Goal: Answer question/provide support: Share knowledge or assist other users

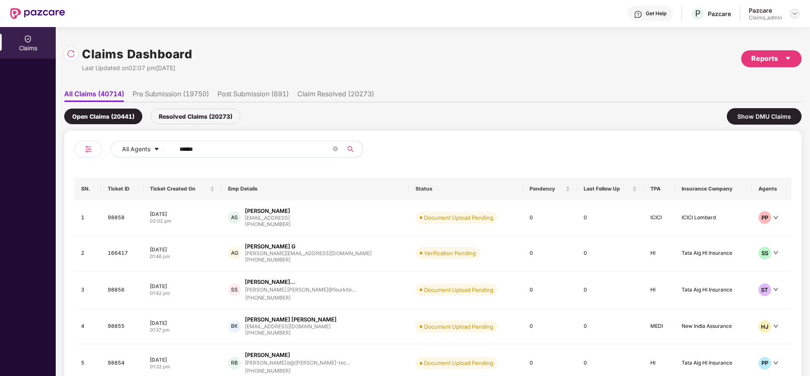
click at [794, 16] on img at bounding box center [794, 13] width 7 height 7
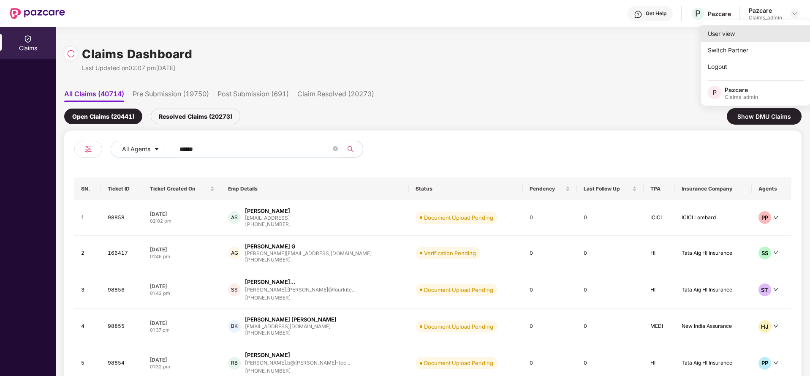
click at [747, 33] on div "User view" at bounding box center [756, 33] width 110 height 16
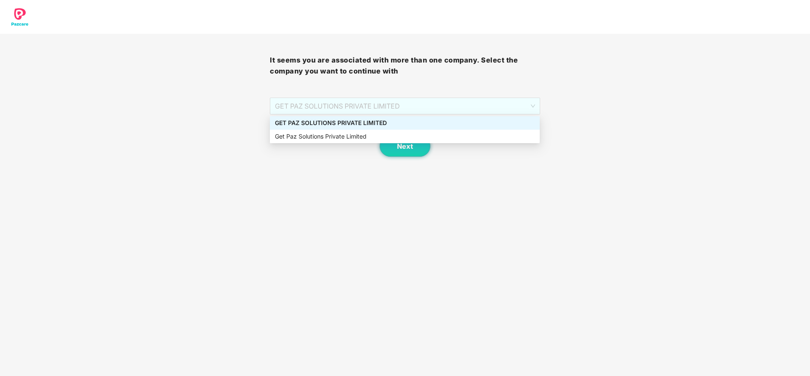
drag, startPoint x: 388, startPoint y: 102, endPoint x: 358, endPoint y: 117, distance: 33.8
click at [358, 117] on body "It seems you are associated with more than one company. Select the company you …" at bounding box center [405, 188] width 810 height 376
click at [358, 117] on div "GET PAZ SOLUTIONS PRIVATE LIMITED" at bounding box center [405, 123] width 270 height 14
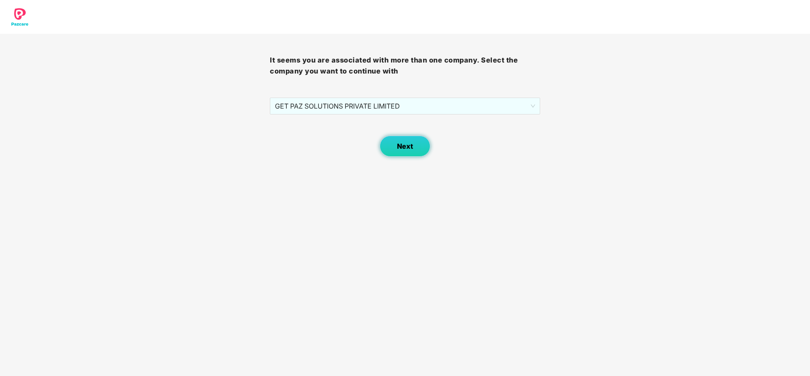
click at [421, 153] on button "Next" at bounding box center [405, 146] width 51 height 21
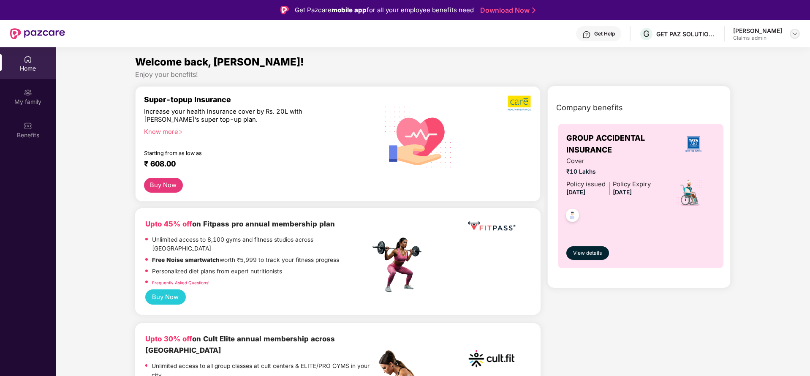
click at [795, 30] on img at bounding box center [794, 33] width 7 height 7
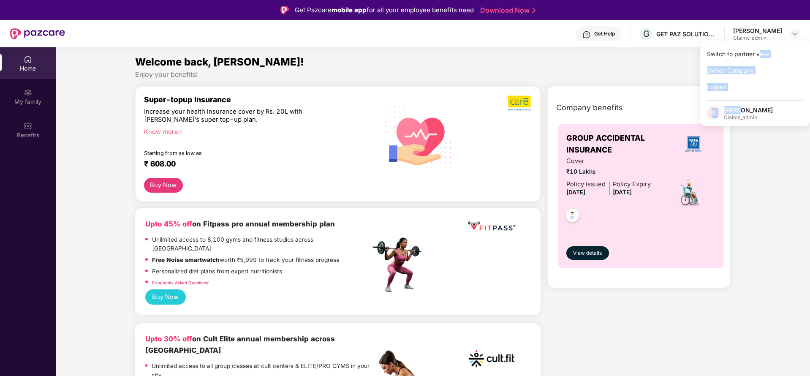
drag, startPoint x: 760, startPoint y: 51, endPoint x: 741, endPoint y: 110, distance: 62.8
click at [741, 110] on div "Switch to partner view Switch Company Logout S [PERSON_NAME] Claims_admin" at bounding box center [755, 83] width 110 height 85
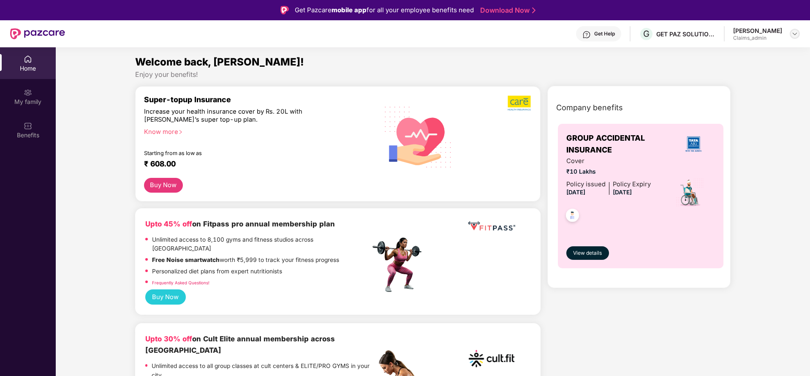
click at [796, 35] on img at bounding box center [794, 33] width 7 height 7
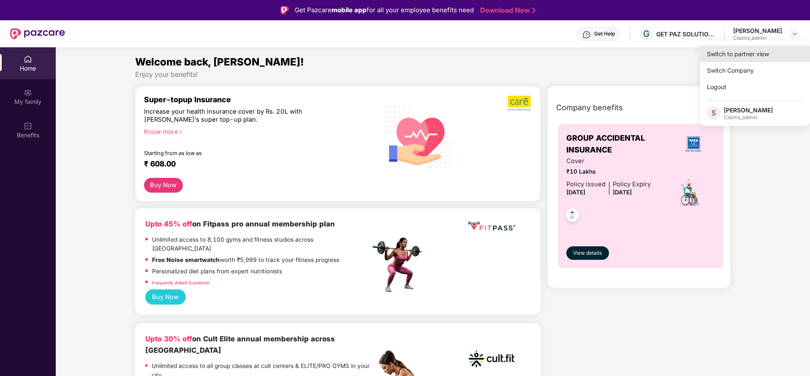
click at [737, 53] on div "Switch to partner view" at bounding box center [755, 54] width 110 height 16
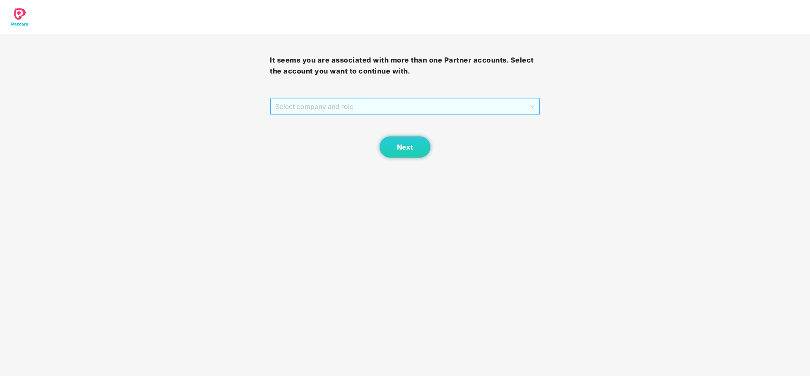
click at [387, 113] on span "Select company and role" at bounding box center [404, 106] width 259 height 16
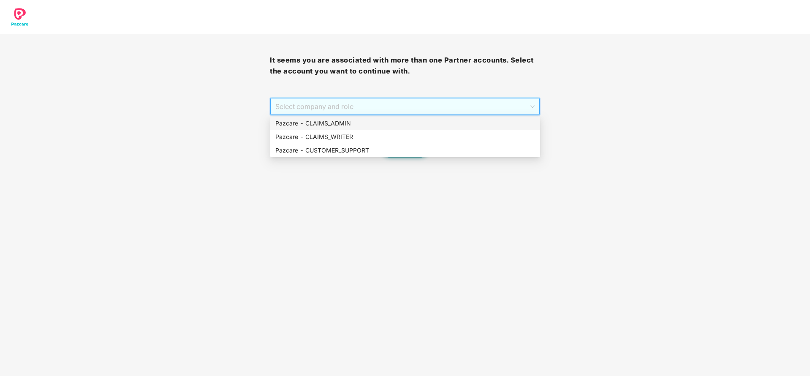
click at [353, 129] on div "Pazcare - CLAIMS_ADMIN" at bounding box center [405, 124] width 270 height 14
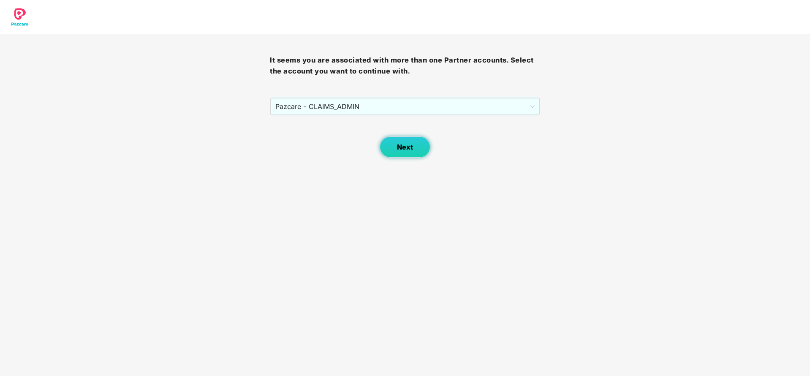
click at [413, 155] on button "Next" at bounding box center [405, 146] width 51 height 21
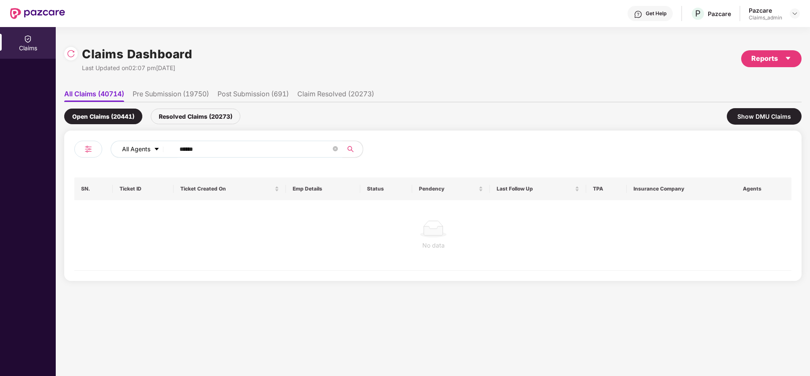
drag, startPoint x: 221, startPoint y: 155, endPoint x: 149, endPoint y: 154, distance: 71.4
click at [149, 154] on div "All Agents ******" at bounding box center [326, 149] width 430 height 17
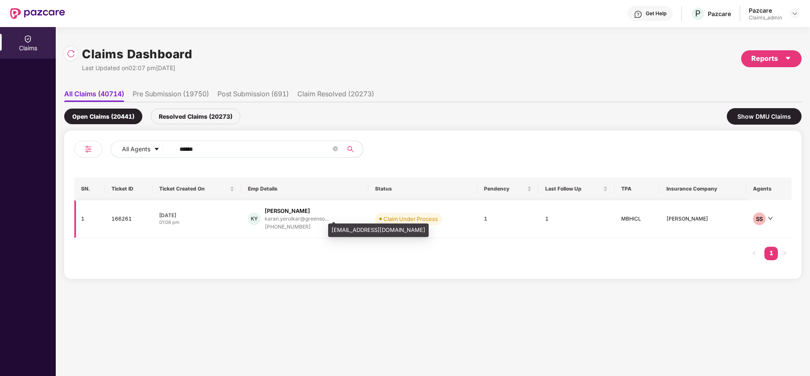
type input "******"
click at [292, 217] on div "karan.yerulkar@greenso..." at bounding box center [297, 218] width 64 height 5
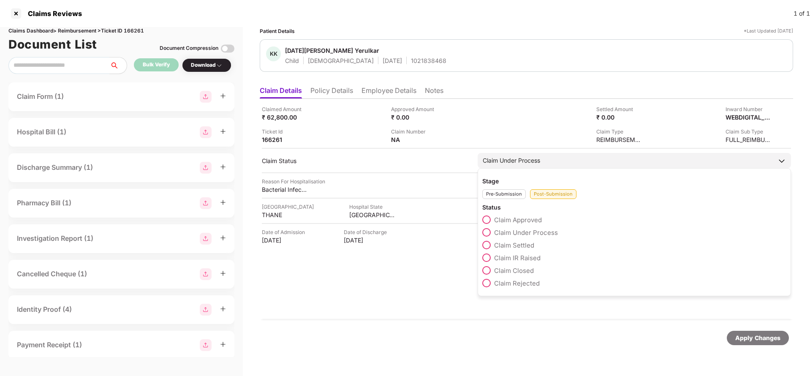
click at [486, 270] on span at bounding box center [486, 270] width 8 height 8
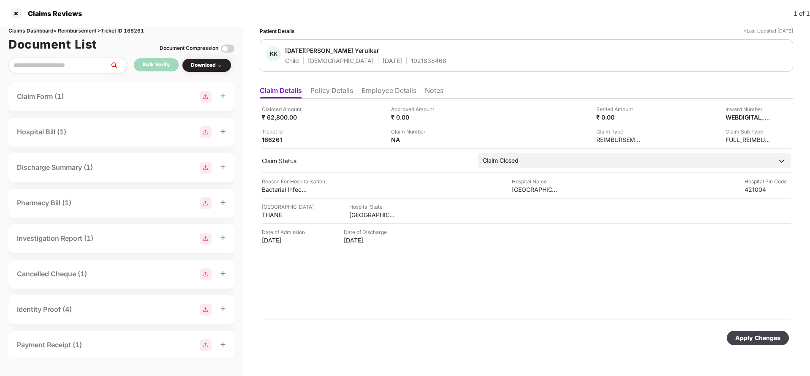
click at [745, 341] on div "Apply Changes" at bounding box center [757, 337] width 45 height 9
click at [436, 89] on li "Notes" at bounding box center [434, 92] width 19 height 12
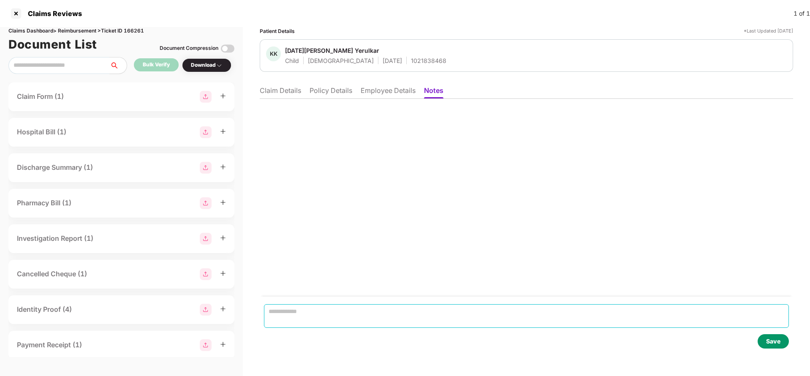
click at [292, 317] on textarea at bounding box center [526, 316] width 525 height 24
type textarea "*"
type textarea "**********"
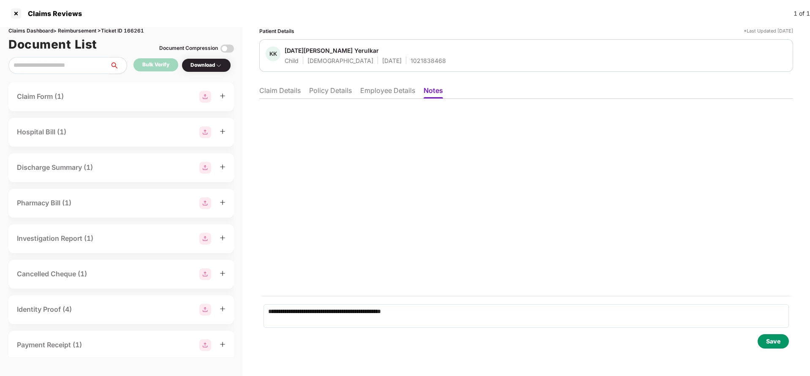
click at [773, 343] on div "Save" at bounding box center [773, 341] width 14 height 9
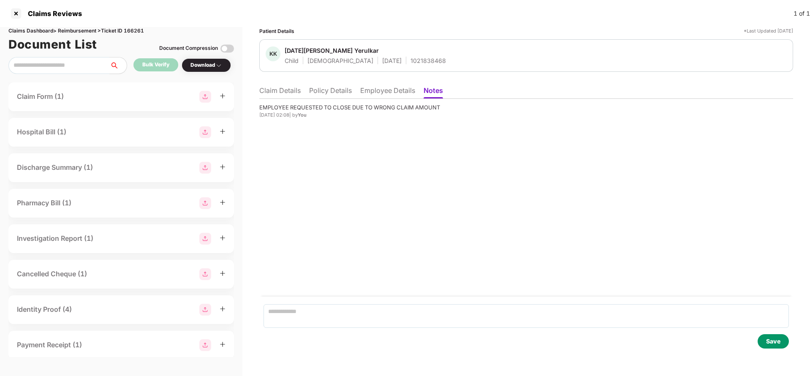
click at [141, 29] on div "Claims Dashboard > Reimbursement > Ticket ID 166261" at bounding box center [120, 31] width 225 height 8
copy div "166261"
click at [141, 29] on div "Claims Dashboard > Reimbursement > Ticket ID 166261" at bounding box center [120, 31] width 225 height 8
